Goal: Task Accomplishment & Management: Use online tool/utility

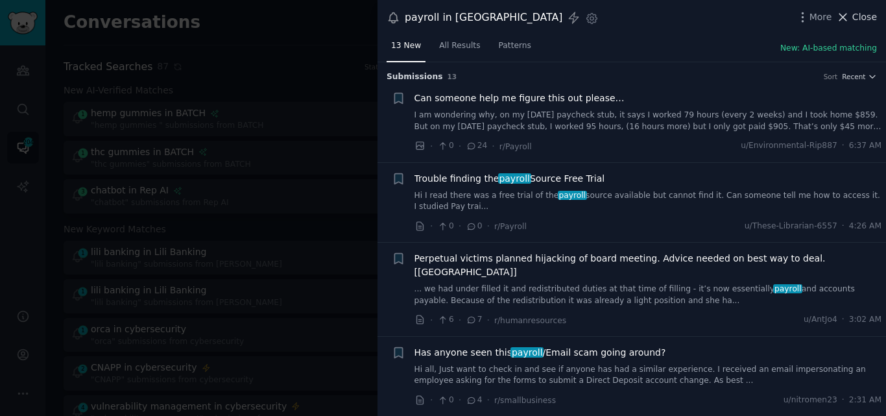
click at [839, 16] on icon at bounding box center [843, 17] width 14 height 14
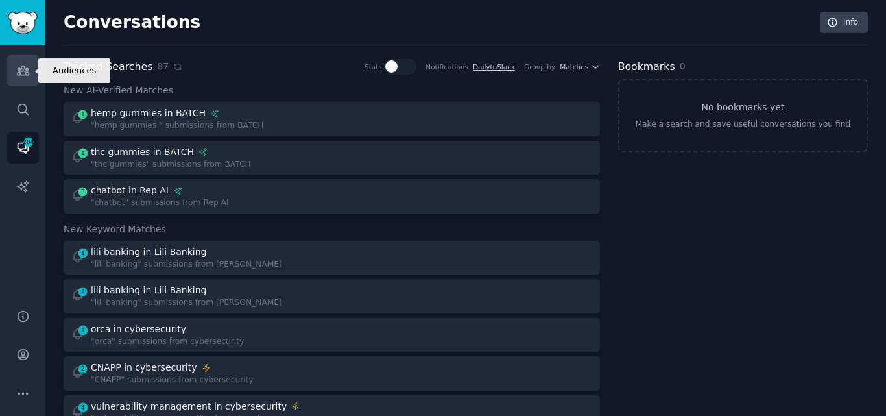
click at [25, 70] on icon "Sidebar" at bounding box center [23, 71] width 14 height 14
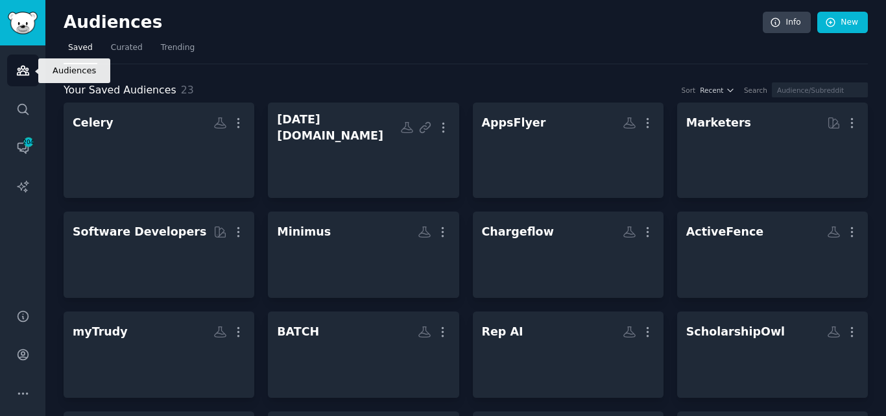
click at [25, 70] on icon "Sidebar" at bounding box center [23, 71] width 14 height 14
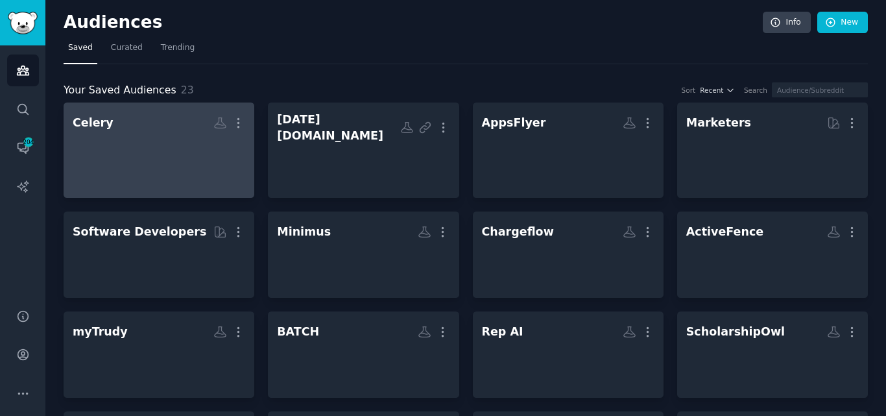
click at [156, 145] on div at bounding box center [159, 156] width 173 height 45
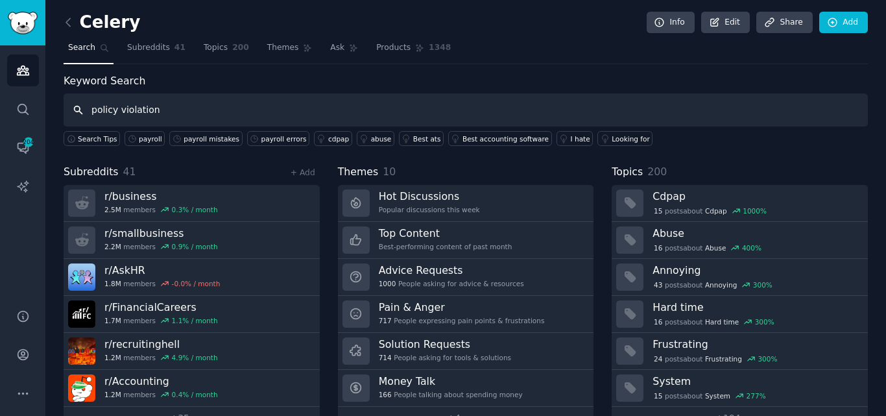
type input "policy violation"
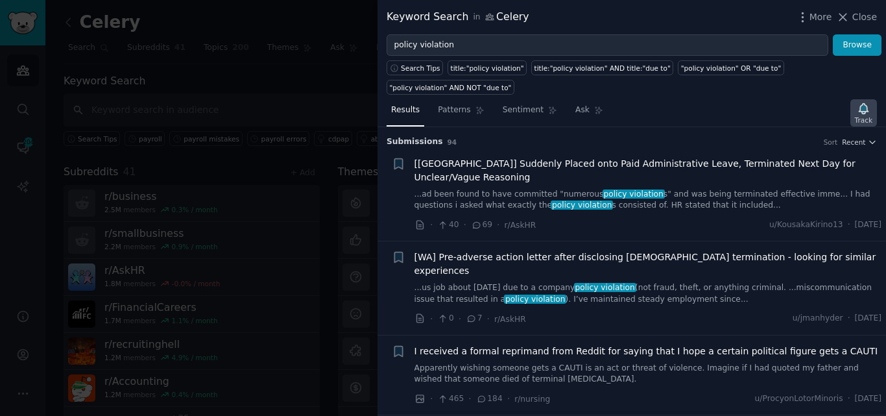
click at [867, 115] on div "Track" at bounding box center [864, 119] width 18 height 9
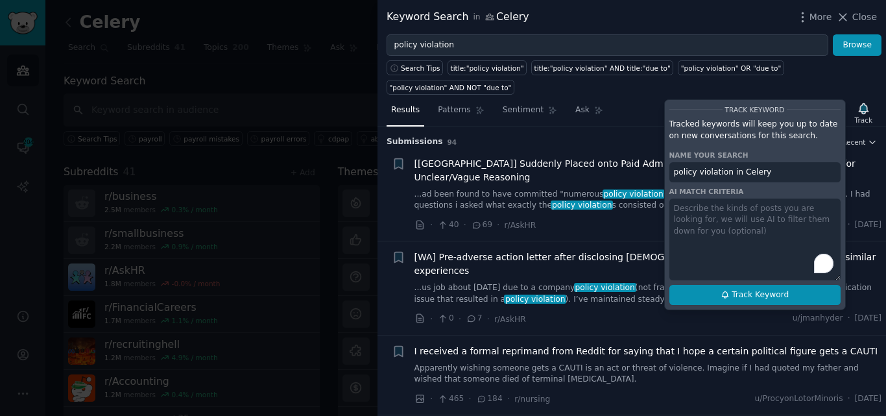
click at [754, 289] on span "Track Keyword" at bounding box center [760, 295] width 57 height 12
type input "policy violation in Celery"
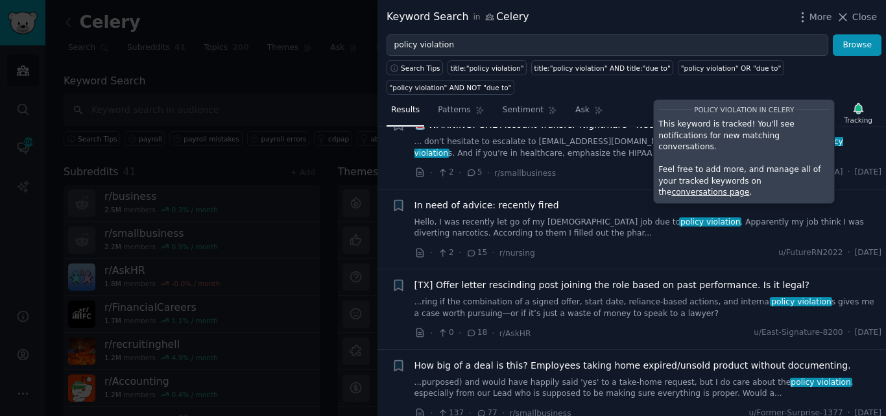
scroll to position [977, 0]
